Goal: Task Accomplishment & Management: Manage account settings

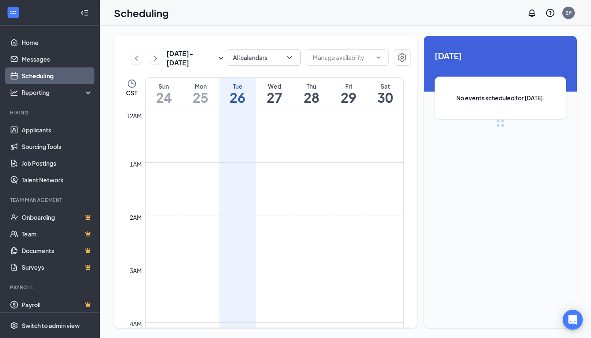
scroll to position [409, 0]
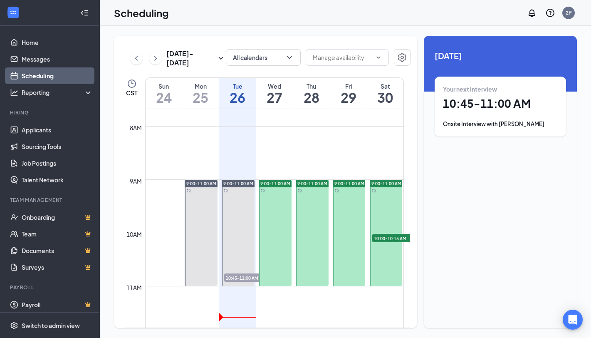
click at [489, 98] on h1 "10:45 - 11:00 AM" at bounding box center [500, 103] width 115 height 14
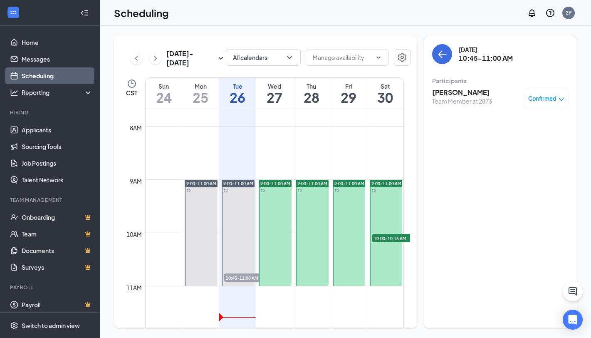
click at [536, 101] on span "Confirmed" at bounding box center [542, 98] width 28 height 8
click at [535, 153] on span "Mark as no-show" at bounding box center [521, 153] width 46 height 9
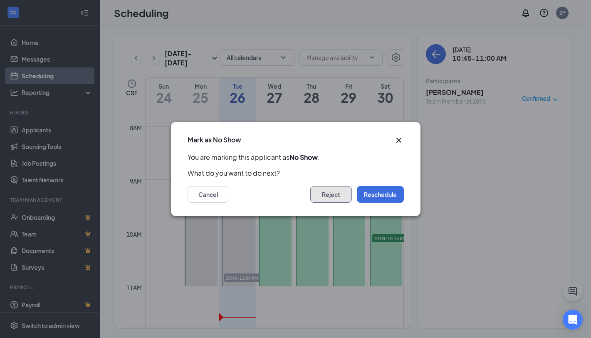
click at [328, 191] on button "Reject" at bounding box center [331, 194] width 42 height 17
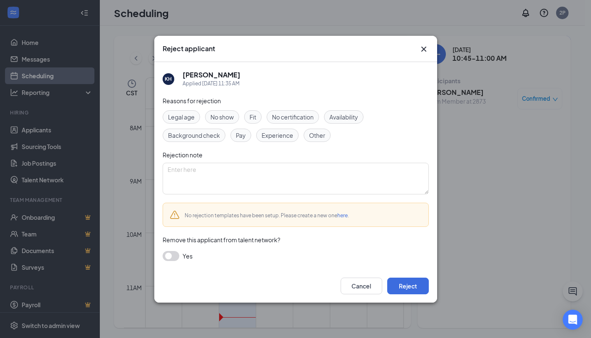
click at [216, 117] on span "No show" at bounding box center [221, 116] width 23 height 9
click at [394, 285] on button "Reject" at bounding box center [408, 285] width 42 height 17
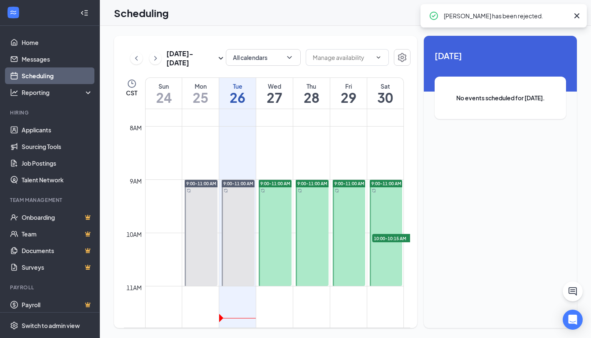
click at [281, 100] on h1 "27" at bounding box center [274, 97] width 37 height 14
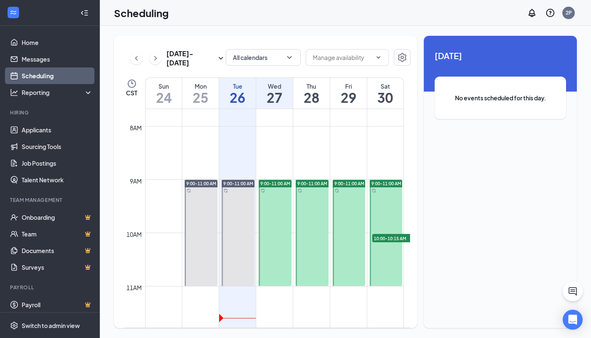
click at [306, 99] on h1 "28" at bounding box center [311, 97] width 37 height 14
click at [301, 95] on h1 "28" at bounding box center [311, 97] width 37 height 14
click at [341, 99] on h1 "29" at bounding box center [348, 97] width 37 height 14
click at [386, 95] on h1 "30" at bounding box center [385, 97] width 36 height 14
